Goal: Complete application form

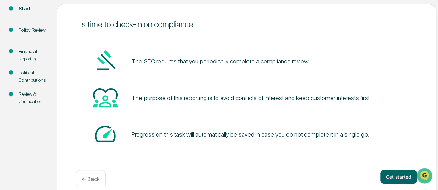
scroll to position [88, 0]
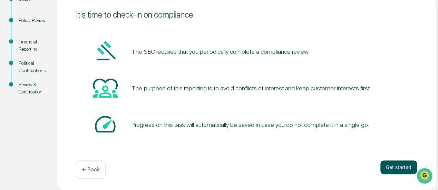
click at [401, 168] on button "Get started" at bounding box center [398, 167] width 37 height 14
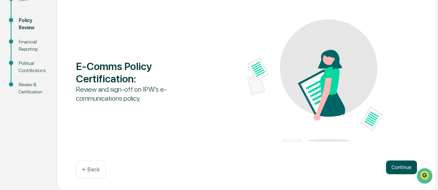
click at [405, 167] on button "Continue" at bounding box center [401, 167] width 31 height 14
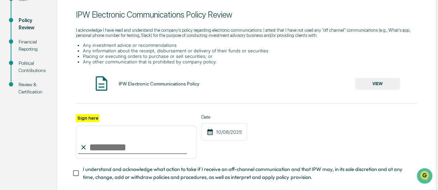
click at [384, 86] on button "VIEW" at bounding box center [377, 84] width 45 height 12
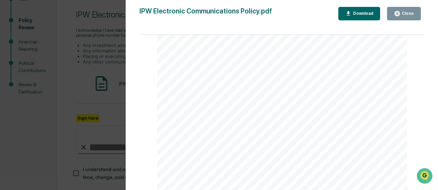
scroll to position [2262, 0]
click at [415, 14] on button "Close" at bounding box center [404, 13] width 34 height 13
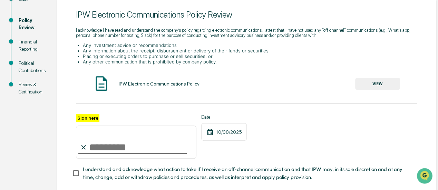
click at [130, 149] on input "Sign here" at bounding box center [136, 142] width 120 height 33
click at [100, 148] on input "Sign here" at bounding box center [136, 142] width 120 height 33
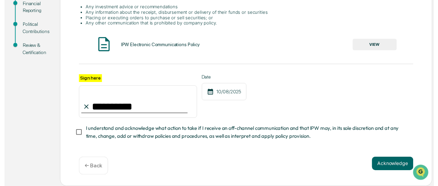
scroll to position [128, 0]
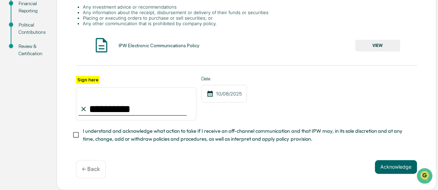
type input "**********"
click at [395, 169] on button "Acknowledge" at bounding box center [396, 167] width 42 height 14
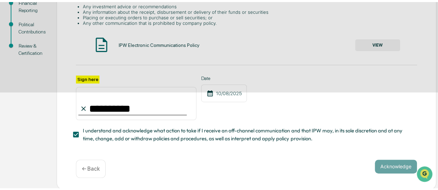
scroll to position [88, 0]
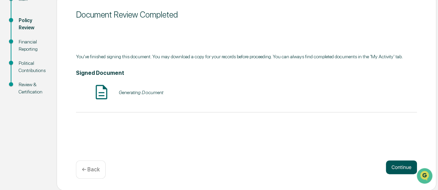
click at [403, 167] on button "Continue" at bounding box center [401, 167] width 31 height 14
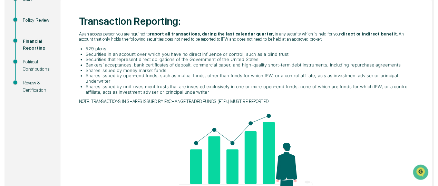
scroll to position [158, 0]
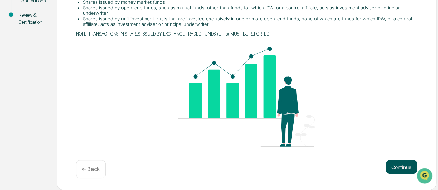
click at [400, 167] on button "Continue" at bounding box center [401, 167] width 31 height 14
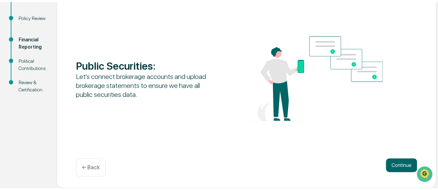
scroll to position [88, 0]
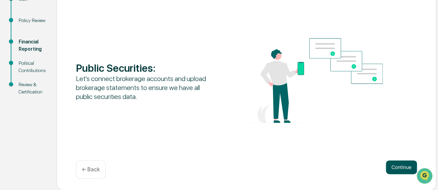
click at [397, 165] on button "Continue" at bounding box center [401, 167] width 31 height 14
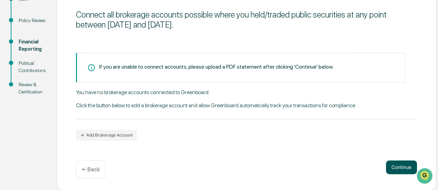
click at [400, 167] on button "Continue" at bounding box center [401, 167] width 31 height 14
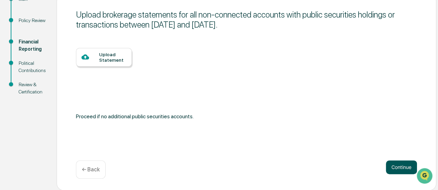
click at [400, 167] on button "Continue" at bounding box center [401, 167] width 31 height 14
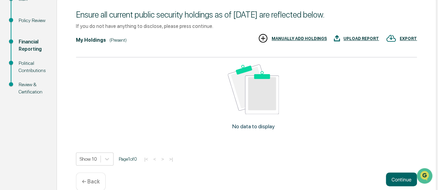
click at [400, 167] on div "Ensure all current public security holdings as of [DATE] are reflected below. I…" at bounding box center [247, 98] width 380 height 208
click at [402, 179] on button "Continue" at bounding box center [401, 180] width 31 height 14
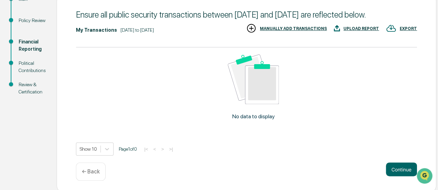
click at [399, 181] on div "Continue ← Back" at bounding box center [246, 172] width 341 height 18
click at [398, 176] on button "Continue" at bounding box center [401, 170] width 31 height 14
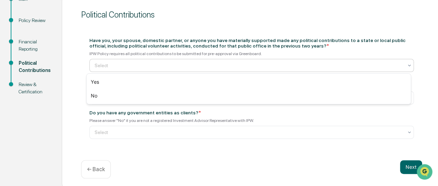
click at [114, 64] on div at bounding box center [249, 65] width 309 height 7
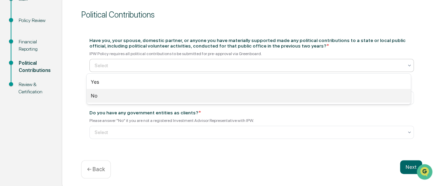
click at [97, 98] on div "No" at bounding box center [249, 96] width 324 height 14
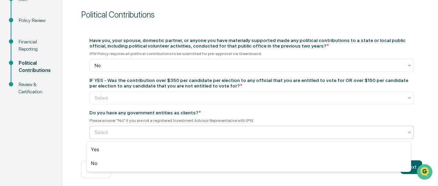
click at [111, 132] on div at bounding box center [249, 132] width 309 height 7
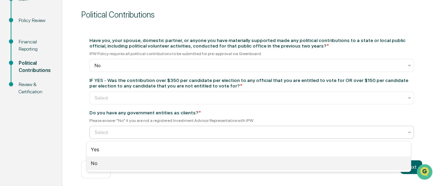
click at [110, 163] on div "No" at bounding box center [249, 164] width 324 height 14
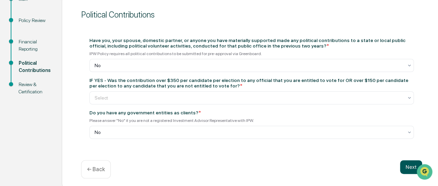
click at [404, 170] on button "Next" at bounding box center [411, 167] width 22 height 14
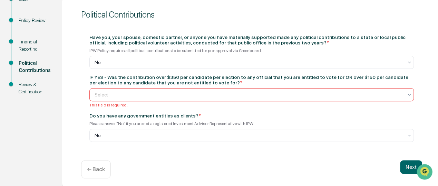
click at [185, 96] on div at bounding box center [249, 94] width 309 height 7
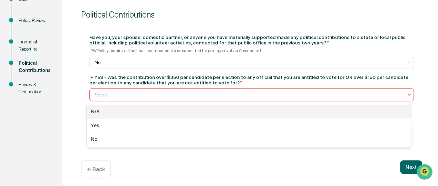
click at [121, 114] on div "N/A" at bounding box center [249, 112] width 324 height 14
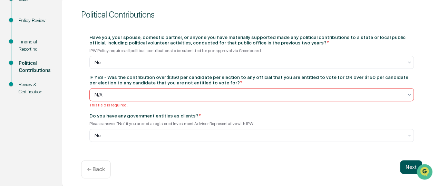
click at [405, 169] on button "Next" at bounding box center [411, 167] width 22 height 14
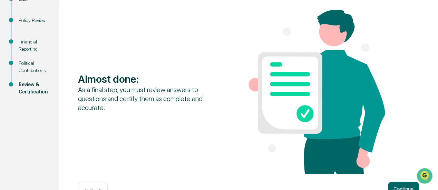
scroll to position [110, 0]
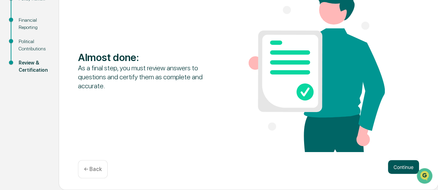
click at [404, 165] on button "Continue" at bounding box center [403, 167] width 31 height 14
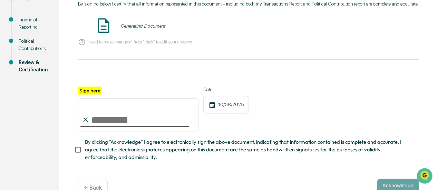
click at [145, 120] on input "Sign here" at bounding box center [138, 114] width 120 height 33
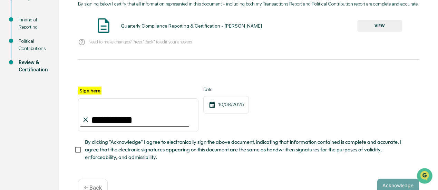
type input "**********"
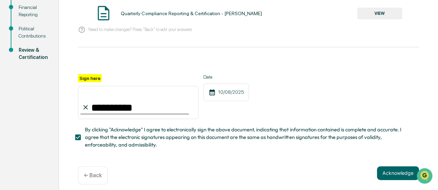
scroll to position [130, 0]
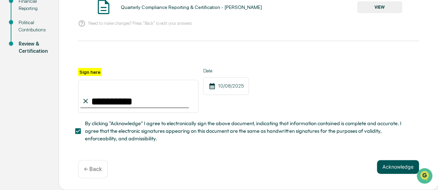
click at [391, 169] on button "Acknowledge" at bounding box center [398, 167] width 42 height 14
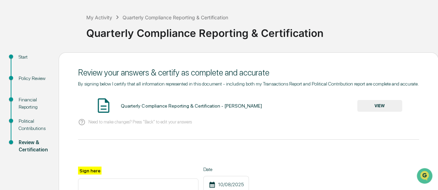
scroll to position [27, 0]
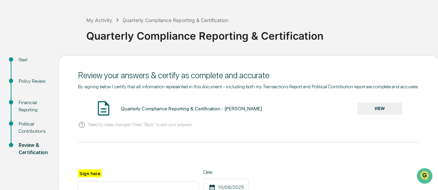
click at [383, 114] on button "VIEW" at bounding box center [379, 109] width 45 height 12
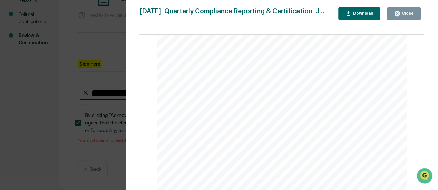
scroll to position [1343, 0]
click at [418, 14] on button "Close" at bounding box center [404, 13] width 34 height 13
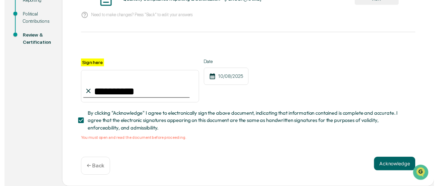
scroll to position [130, 0]
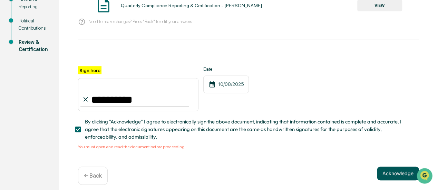
click at [398, 173] on button "Acknowledge" at bounding box center [398, 174] width 42 height 14
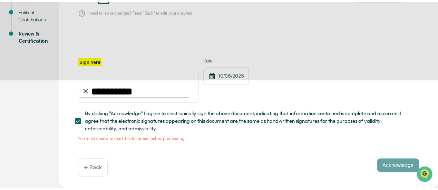
scroll to position [88, 0]
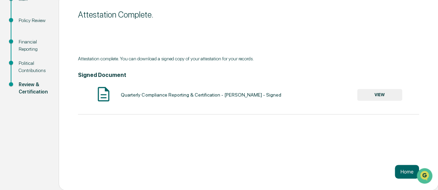
click at [379, 95] on button "VIEW" at bounding box center [379, 95] width 45 height 12
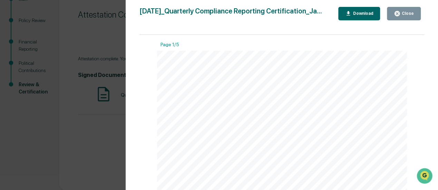
click at [405, 10] on div "Close" at bounding box center [404, 13] width 20 height 7
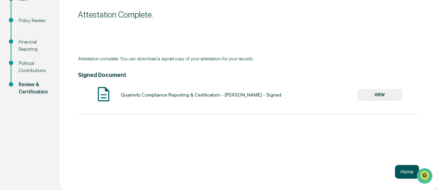
click at [400, 176] on button "Home" at bounding box center [407, 172] width 24 height 14
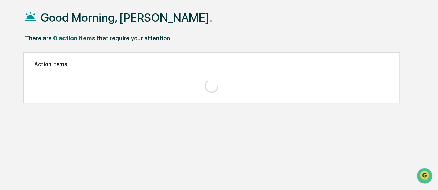
scroll to position [32, 0]
